Goal: Task Accomplishment & Management: Manage account settings

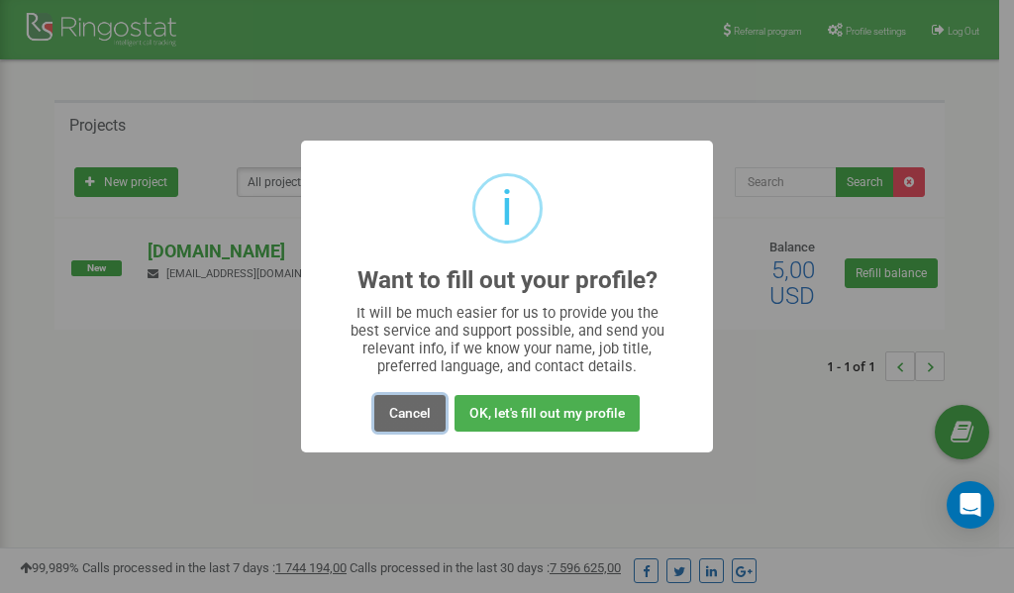
click at [404, 413] on button "Cancel" at bounding box center [409, 413] width 71 height 37
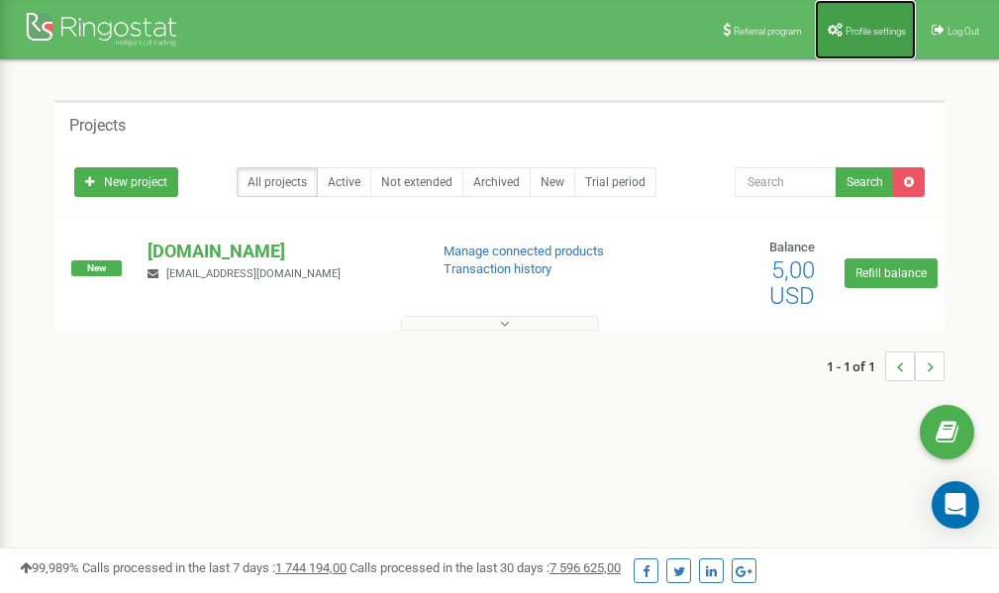
click at [869, 35] on span "Profile settings" at bounding box center [876, 31] width 60 height 11
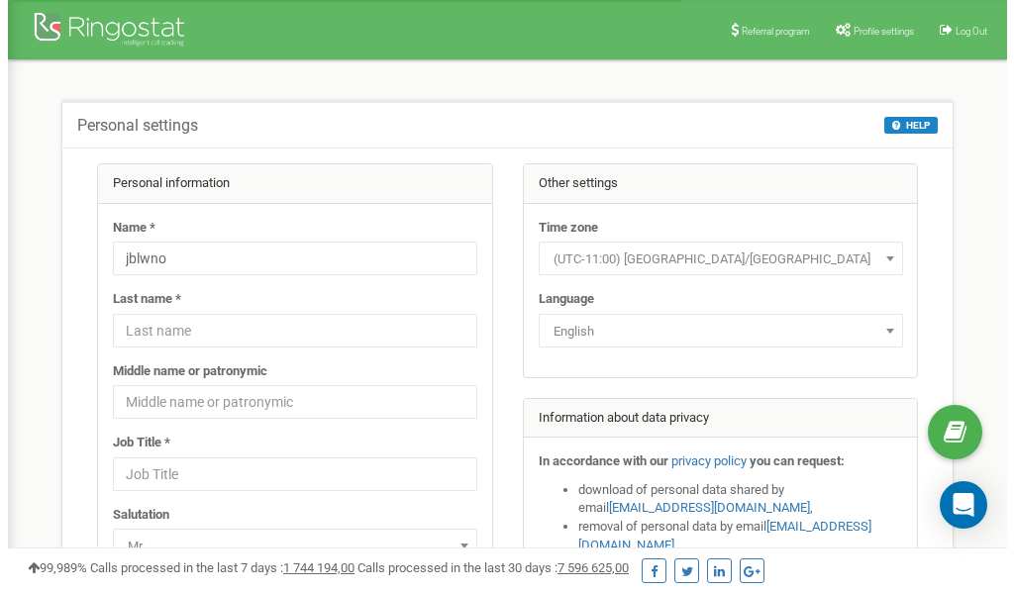
scroll to position [99, 0]
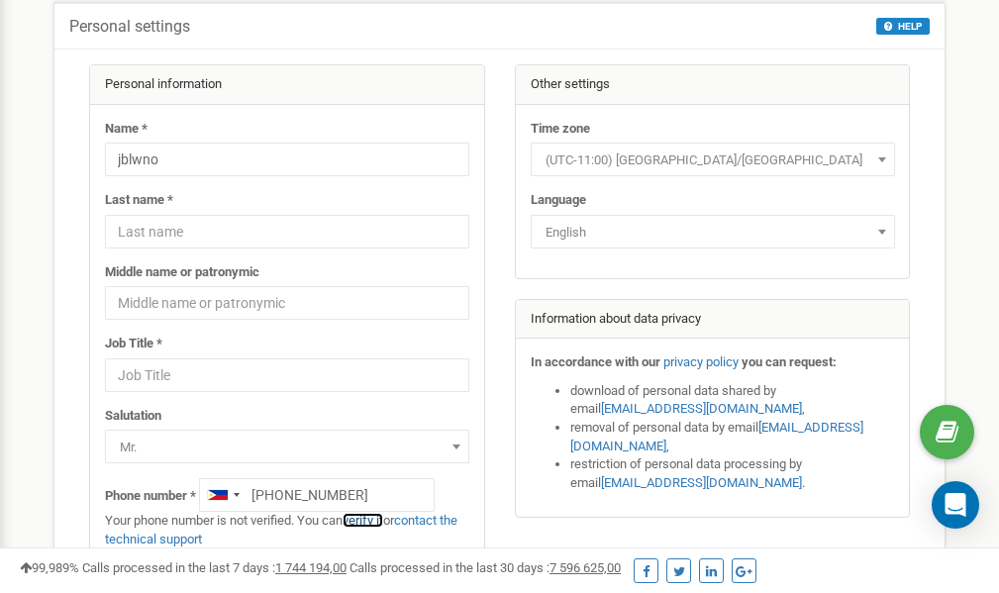
click at [363, 521] on link "verify it" at bounding box center [363, 520] width 41 height 15
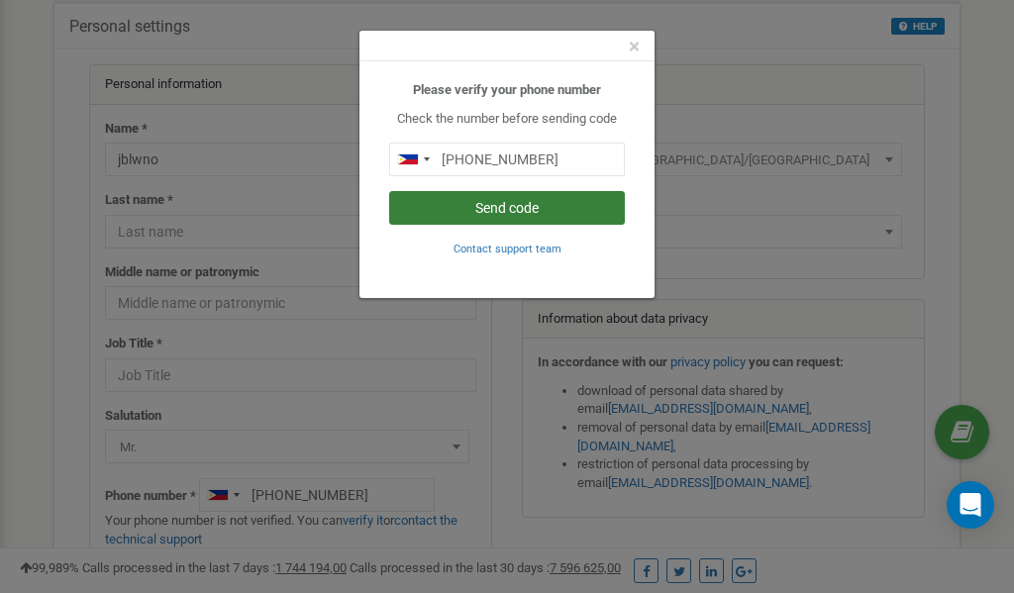
click at [515, 207] on button "Send code" at bounding box center [507, 208] width 236 height 34
